Goal: Information Seeking & Learning: Find specific fact

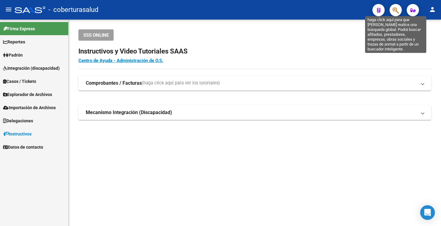
click at [394, 11] on icon "button" at bounding box center [396, 10] width 6 height 7
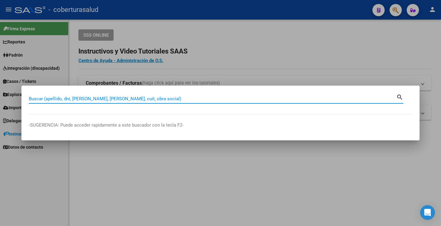
paste input "55348543"
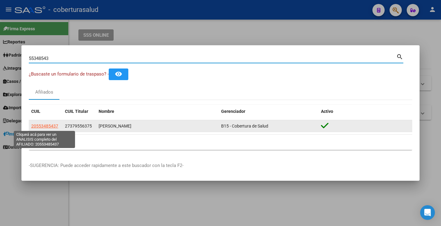
click at [54, 124] on span "20553485437" at bounding box center [44, 126] width 27 height 5
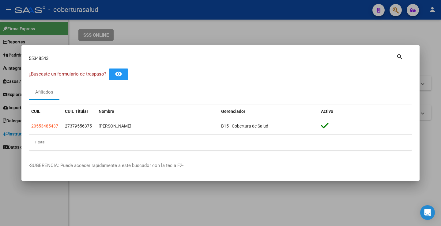
click at [150, 62] on div "55348543 Buscar (apellido, dni, [PERSON_NAME], [PERSON_NAME], cuit, obra social)" at bounding box center [213, 58] width 368 height 9
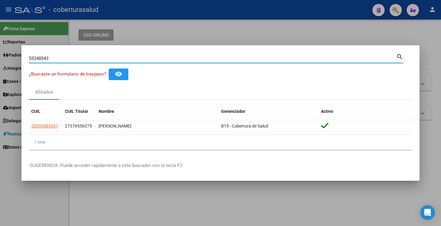
click at [147, 59] on input "55348543" at bounding box center [213, 59] width 368 height 6
paste input "70278829"
type input "70278829"
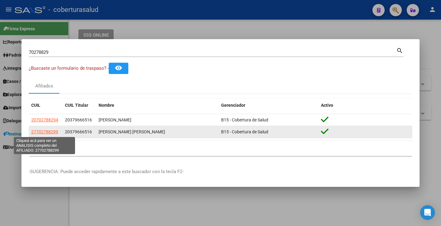
drag, startPoint x: 37, startPoint y: 133, endPoint x: 55, endPoint y: 132, distance: 18.4
click at [55, 132] on span "27702788299" at bounding box center [44, 132] width 27 height 5
copy span "70278829"
type textarea "27702788299"
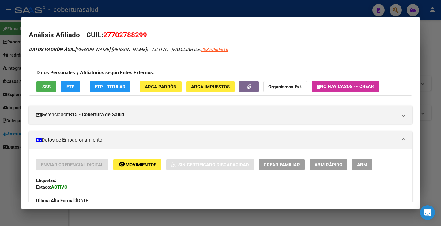
drag, startPoint x: 50, startPoint y: 133, endPoint x: 261, endPoint y: 62, distance: 222.8
click at [288, 65] on div "Datos Personales y Afiliatorios según Entes Externos: SSS FTP FTP - Titular ARC…" at bounding box center [221, 77] width 384 height 38
drag, startPoint x: 112, startPoint y: 36, endPoint x: 143, endPoint y: 37, distance: 30.7
click at [143, 37] on span "27702788299" at bounding box center [125, 35] width 44 height 8
copy span "70278829"
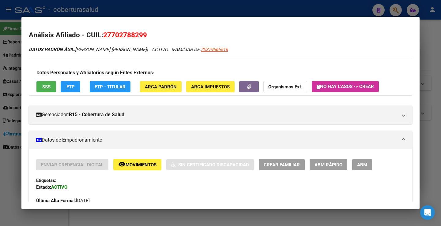
click at [123, 30] on h2 "Análisis Afiliado - CUIL: 27702788299" at bounding box center [221, 35] width 384 height 10
click at [122, 32] on h2 "Análisis Afiliado - CUIL: 27702788299" at bounding box center [221, 35] width 384 height 10
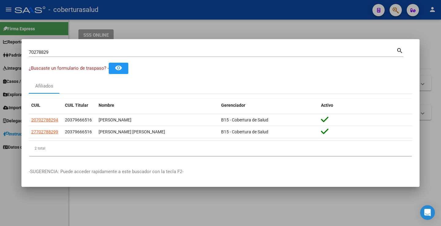
click at [88, 50] on input "70278829" at bounding box center [213, 53] width 368 height 6
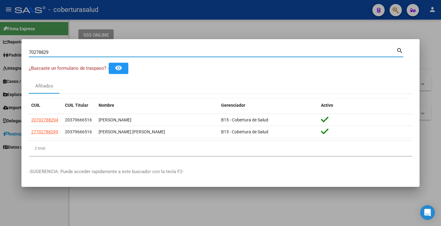
click at [88, 50] on input "70278829" at bounding box center [213, 53] width 368 height 6
paste input "52386237"
type input "52386237"
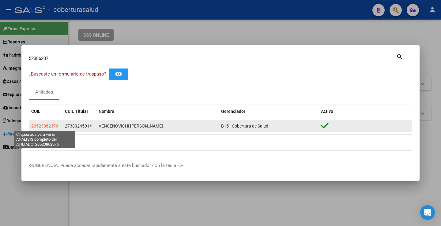
click at [41, 127] on span "20523862376" at bounding box center [44, 126] width 27 height 5
type textarea "20523862376"
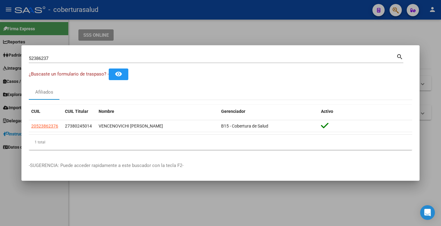
click at [133, 55] on div "52386237 Buscar (apellido, dni, [PERSON_NAME], nro traspaso, cuit, obra social)" at bounding box center [213, 58] width 368 height 9
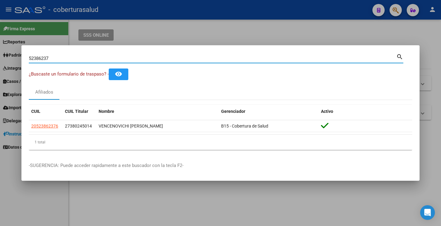
click at [122, 57] on input "52386237" at bounding box center [213, 59] width 368 height 6
paste input "973648"
type input "59736487"
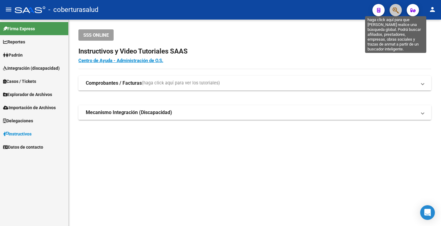
click at [394, 11] on icon "button" at bounding box center [396, 10] width 6 height 7
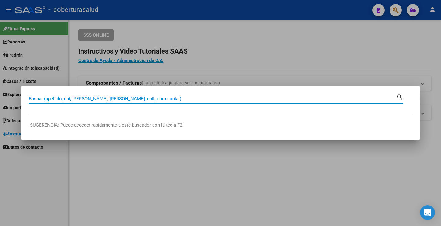
click at [124, 97] on input "Buscar (apellido, dni, [PERSON_NAME], [PERSON_NAME], cuit, obra social)" at bounding box center [213, 99] width 368 height 6
type input "53933174"
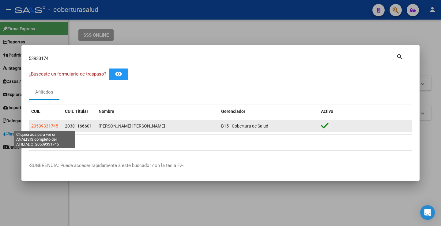
click at [44, 124] on span "20539331745" at bounding box center [44, 126] width 27 height 5
type textarea "20539331745"
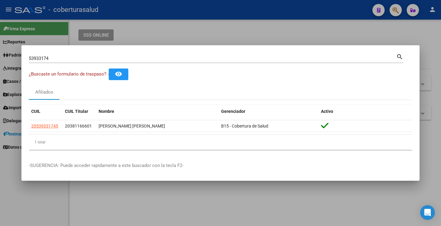
click at [164, 55] on div "53933174 Buscar (apellido, dni, [PERSON_NAME], [PERSON_NAME], cuit, obra social)" at bounding box center [213, 58] width 368 height 9
click at [164, 56] on div "53933174 Buscar (apellido, dni, [PERSON_NAME], [PERSON_NAME], cuit, obra social)" at bounding box center [213, 58] width 368 height 9
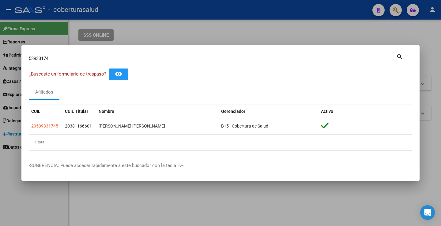
click at [163, 57] on input "53933174" at bounding box center [213, 59] width 368 height 6
drag, startPoint x: 163, startPoint y: 57, endPoint x: 163, endPoint y: 61, distance: 4.0
click at [163, 61] on input "53933174" at bounding box center [213, 59] width 368 height 6
paste input "9368841"
type input "59368841"
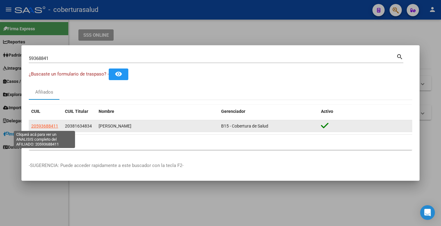
click at [52, 128] on span "20593688411" at bounding box center [44, 126] width 27 height 5
type textarea "20593688411"
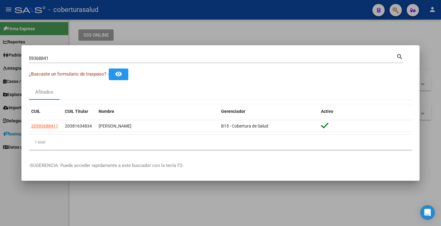
click at [89, 60] on input "59368841" at bounding box center [213, 59] width 368 height 6
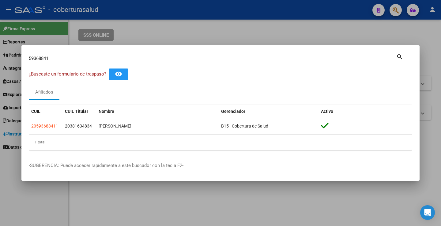
click at [89, 60] on input "59368841" at bounding box center [213, 59] width 368 height 6
paste input "5351484"
type input "55351484"
click at [111, 57] on input "55351484" at bounding box center [213, 59] width 368 height 6
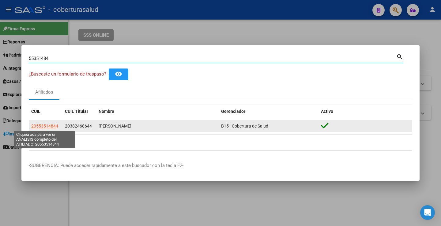
click at [46, 128] on span "20553514844" at bounding box center [44, 126] width 27 height 5
type textarea "20553514844"
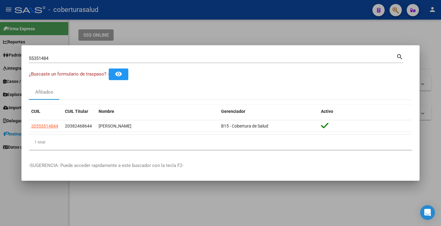
click at [101, 51] on mat-dialog-container "55351484 Buscar (apellido, dni, cuil, nro traspaso, cuit, obra social) search ¿…" at bounding box center [220, 113] width 398 height 136
click at [100, 55] on div "55351484 Buscar (apellido, dni, [PERSON_NAME], [PERSON_NAME], cuit, obra social)" at bounding box center [213, 58] width 368 height 9
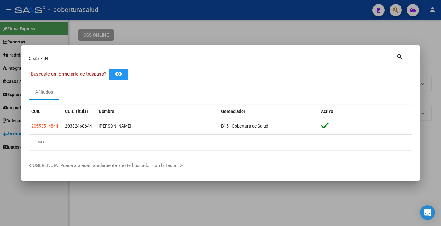
drag, startPoint x: 100, startPoint y: 55, endPoint x: 85, endPoint y: 57, distance: 15.1
click at [85, 57] on input "55351484" at bounding box center [213, 59] width 368 height 6
click at [86, 59] on input "55351484" at bounding box center [213, 59] width 368 height 6
paste input "70165285"
type input "70165285"
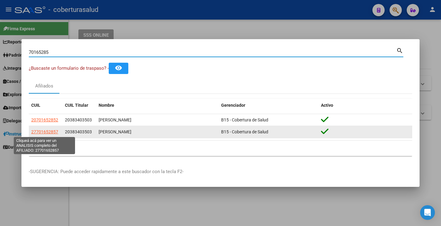
click at [47, 132] on span "27701652857" at bounding box center [44, 132] width 27 height 5
type textarea "27701652857"
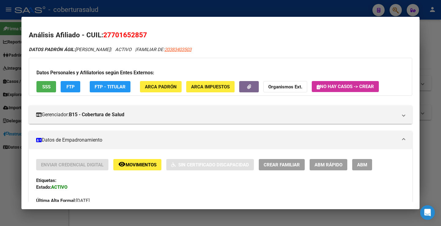
click at [115, 36] on span "27701652857" at bounding box center [125, 35] width 44 height 8
copy span "27701652857"
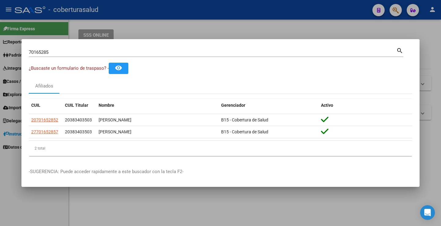
click at [110, 51] on input "70165285" at bounding box center [213, 53] width 368 height 6
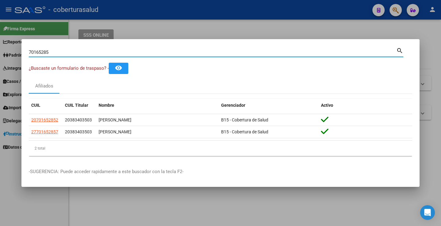
click at [110, 51] on input "70165285" at bounding box center [213, 53] width 368 height 6
paste input "56228761"
type input "56228761"
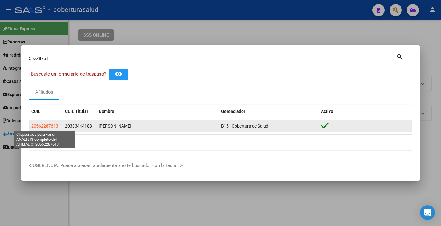
click at [45, 127] on span "20562287613" at bounding box center [44, 126] width 27 height 5
type textarea "20562287613"
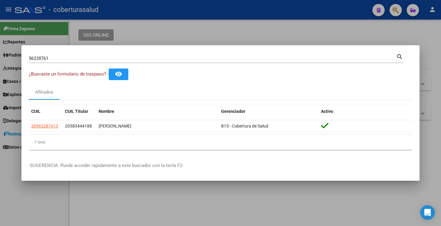
click at [180, 60] on input "56228761" at bounding box center [213, 59] width 368 height 6
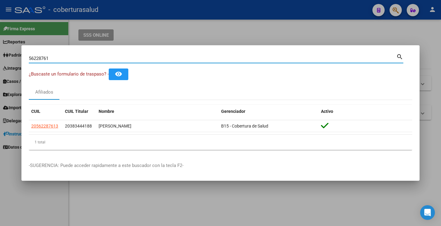
click at [180, 60] on input "56228761" at bounding box center [213, 59] width 368 height 6
paste input "9487712"
type input "59487712"
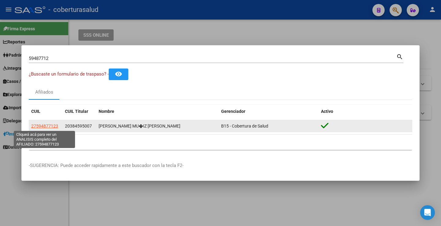
click at [48, 124] on span "27594877123" at bounding box center [44, 126] width 27 height 5
type textarea "27594877123"
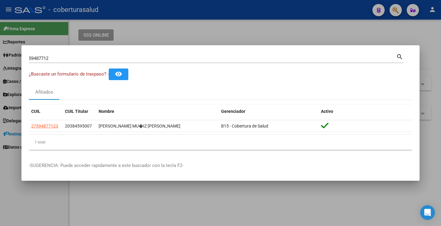
click at [94, 61] on div "59487712 Buscar (apellido, dni, [PERSON_NAME], nro traspaso, cuit, obra social)" at bounding box center [213, 58] width 368 height 9
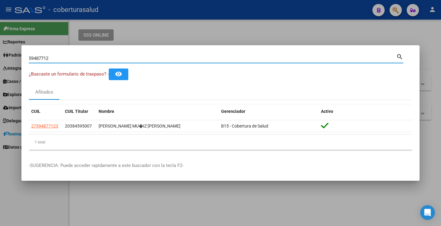
click at [89, 57] on input "59487712" at bounding box center [213, 59] width 368 height 6
paste input "76259"
type input "59762592"
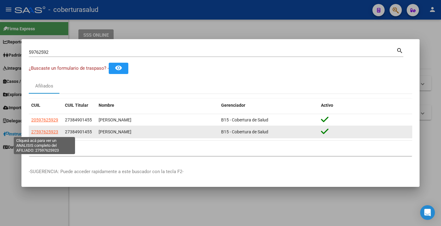
click at [52, 134] on span "27597625923" at bounding box center [44, 132] width 27 height 5
type textarea "27597625923"
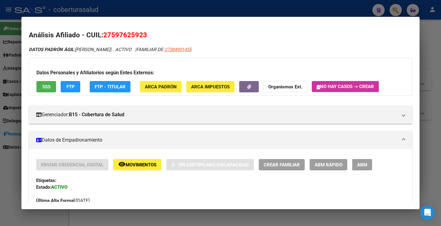
click at [132, 33] on span "27597625923" at bounding box center [125, 35] width 44 height 8
copy span "27597625923"
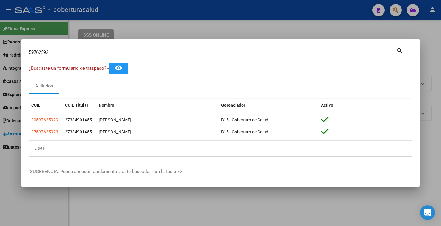
click at [63, 52] on input "59762592" at bounding box center [213, 53] width 368 height 6
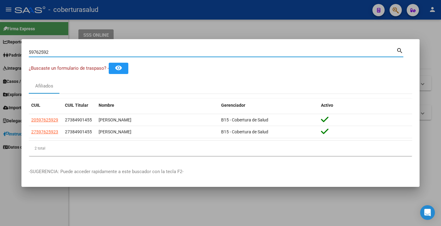
click at [63, 52] on input "59762592" at bounding box center [213, 53] width 368 height 6
paste input "6357600"
type input "56357600"
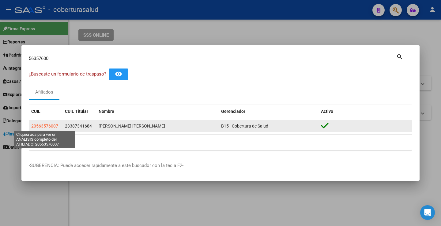
click at [45, 127] on span "20563576007" at bounding box center [44, 126] width 27 height 5
type textarea "20563576007"
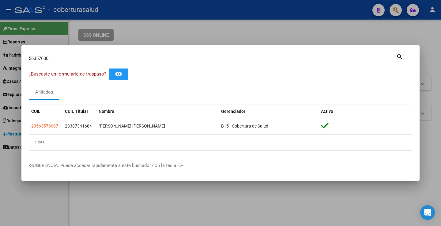
click at [143, 55] on div "56357600 Buscar (apellido, dni, cuil, [PERSON_NAME], cuit, obra social)" at bounding box center [213, 58] width 368 height 9
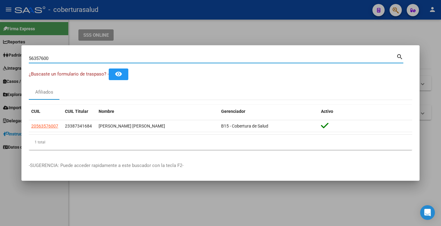
click at [143, 58] on input "56357600" at bounding box center [213, 59] width 368 height 6
paste input "70015961"
type input "70015961"
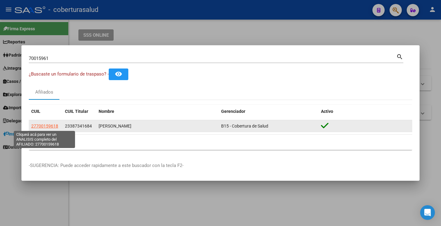
click at [36, 126] on span "27700159618" at bounding box center [44, 126] width 27 height 5
type textarea "27700159618"
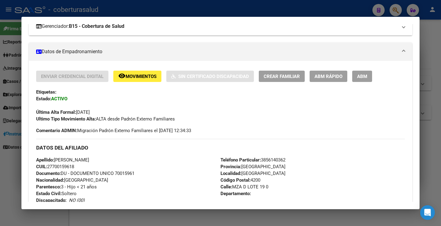
scroll to position [92, 0]
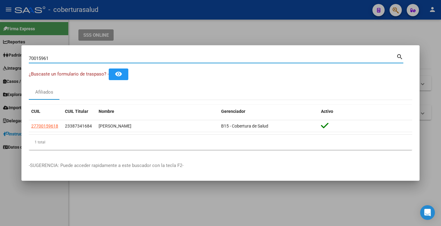
click at [172, 58] on input "70015961" at bounding box center [213, 59] width 368 height 6
drag, startPoint x: 172, startPoint y: 58, endPoint x: 151, endPoint y: 66, distance: 22.6
click at [170, 58] on input "70015961" at bounding box center [213, 59] width 368 height 6
paste input "59712547"
type input "59712547"
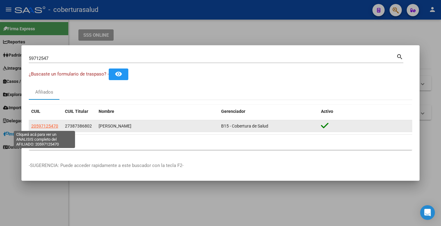
click at [42, 128] on span "20597125470" at bounding box center [44, 126] width 27 height 5
type textarea "20597125470"
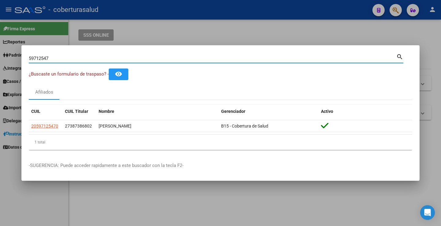
click at [63, 58] on input "59712547" at bounding box center [213, 59] width 368 height 6
paste input "585943"
type input "59585943"
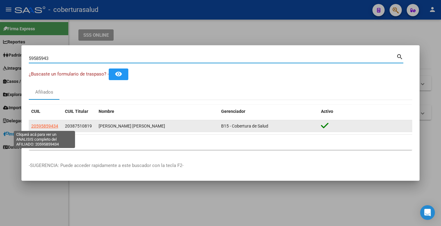
click at [41, 125] on span "20595859434" at bounding box center [44, 126] width 27 height 5
type textarea "20595859434"
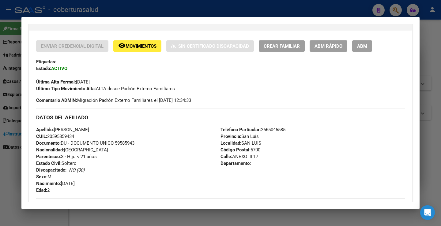
scroll to position [123, 0]
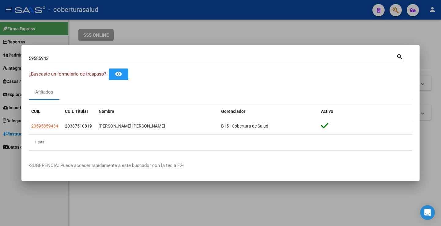
click at [101, 56] on input "59585943" at bounding box center [213, 59] width 368 height 6
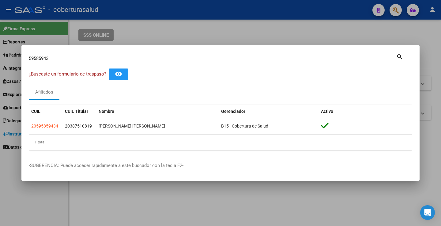
click at [101, 56] on input "59585943" at bounding box center [213, 59] width 368 height 6
paste input "01102"
type input "59011023"
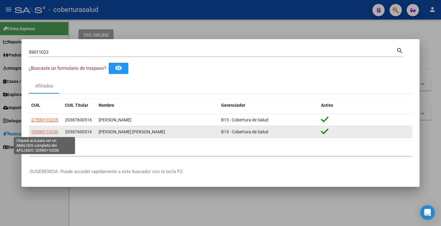
click at [49, 134] on span "20590110230" at bounding box center [44, 132] width 27 height 5
type textarea "20590110230"
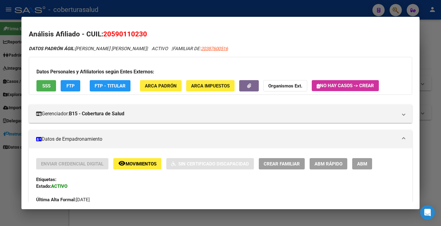
scroll to position [0, 0]
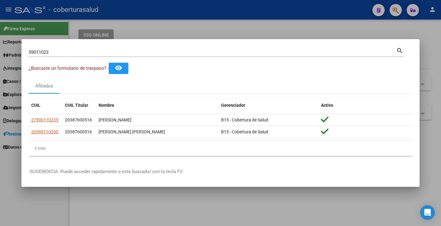
click at [132, 52] on input "59011023" at bounding box center [213, 53] width 368 height 6
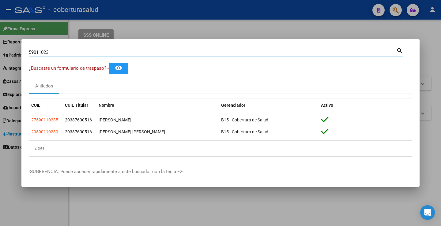
click at [132, 52] on input "59011023" at bounding box center [213, 53] width 368 height 6
paste input "70390931"
type input "70390931"
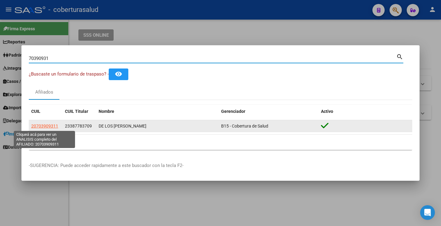
click at [49, 126] on span "20703909311" at bounding box center [44, 126] width 27 height 5
type textarea "20703909311"
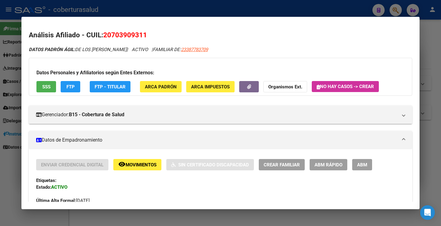
drag, startPoint x: 144, startPoint y: 35, endPoint x: 112, endPoint y: 32, distance: 32.0
click at [112, 32] on span "20703909311" at bounding box center [125, 35] width 44 height 8
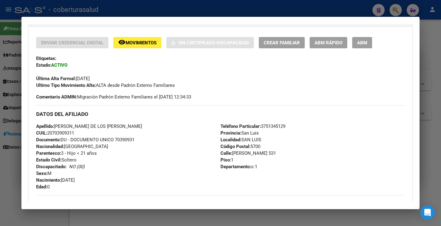
scroll to position [123, 0]
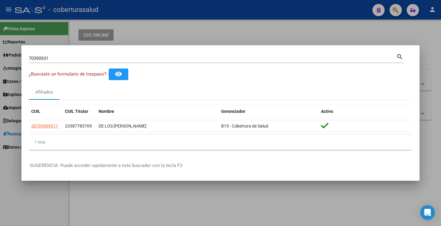
click at [158, 60] on input "70390931" at bounding box center [213, 59] width 368 height 6
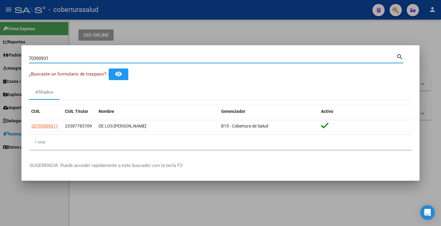
click at [158, 60] on input "70390931" at bounding box center [213, 59] width 368 height 6
paste input "59482723"
type input "59482723"
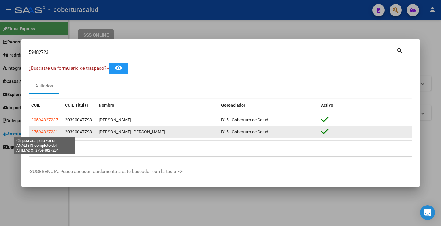
click at [52, 134] on span "27594827231" at bounding box center [44, 132] width 27 height 5
type textarea "27594827231"
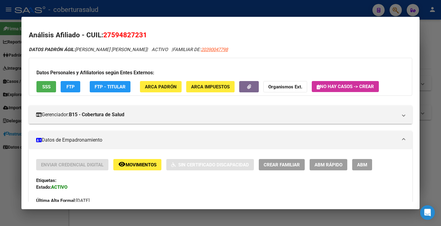
drag, startPoint x: 143, startPoint y: 35, endPoint x: 112, endPoint y: 36, distance: 31.0
click at [112, 36] on span "27594827231" at bounding box center [125, 35] width 44 height 8
copy span "59482723"
click at [129, 34] on span "27594827231" at bounding box center [125, 35] width 44 height 8
